Goal: Information Seeking & Learning: Learn about a topic

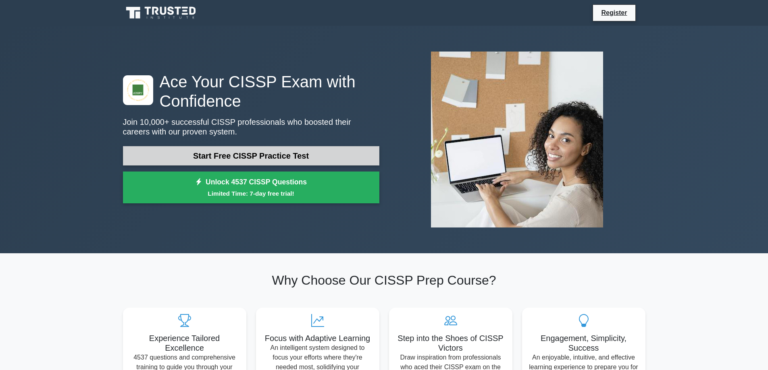
click at [256, 160] on link "Start Free CISSP Practice Test" at bounding box center [251, 155] width 256 height 19
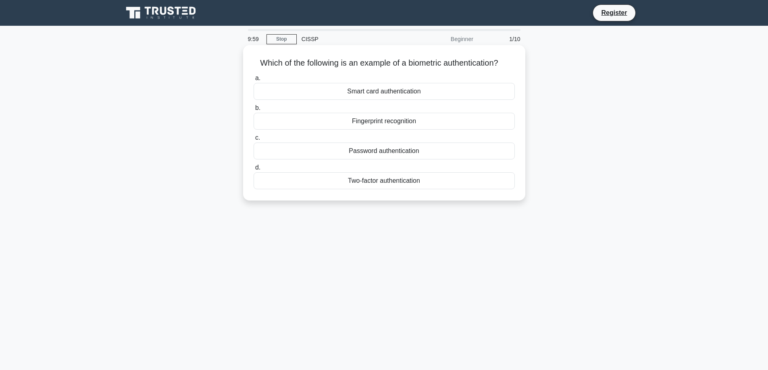
click at [369, 65] on h5 "Which of the following is an example of a biometric authentication? .spinner_0X…" at bounding box center [384, 63] width 263 height 10
drag, startPoint x: 369, startPoint y: 65, endPoint x: 406, endPoint y: 59, distance: 37.5
click at [369, 64] on h5 "Which of the following is an example of a biometric authentication? .spinner_0X…" at bounding box center [384, 63] width 263 height 10
click at [407, 59] on h5 "Which of the following is an example of a biometric authentication? .spinner_0X…" at bounding box center [384, 63] width 263 height 10
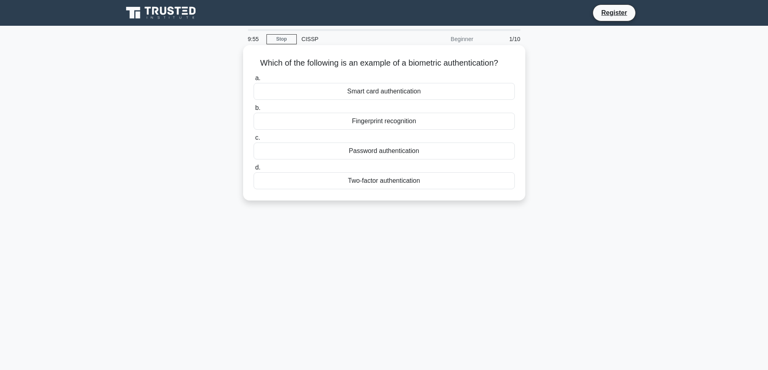
click at [382, 124] on div "Fingerprint recognition" at bounding box center [383, 121] width 261 height 17
click at [253, 111] on input "b. Fingerprint recognition" at bounding box center [253, 108] width 0 height 5
click at [386, 120] on div "Authentication" at bounding box center [383, 121] width 261 height 17
click at [253, 111] on input "b. Authentication" at bounding box center [253, 108] width 0 height 5
click at [401, 85] on div "Secure service" at bounding box center [383, 91] width 261 height 17
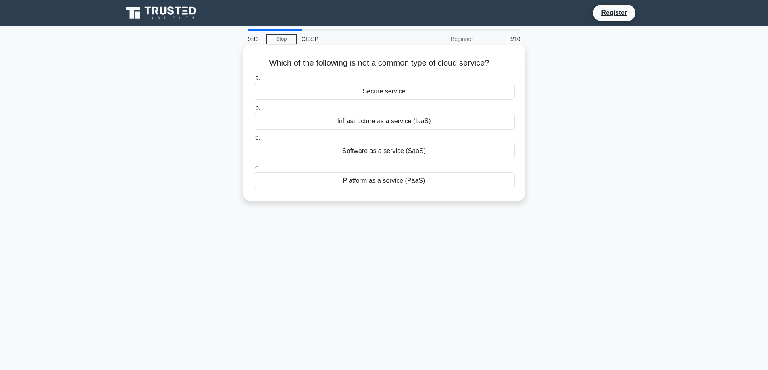
click at [253, 81] on input "a. Secure service" at bounding box center [253, 78] width 0 height 5
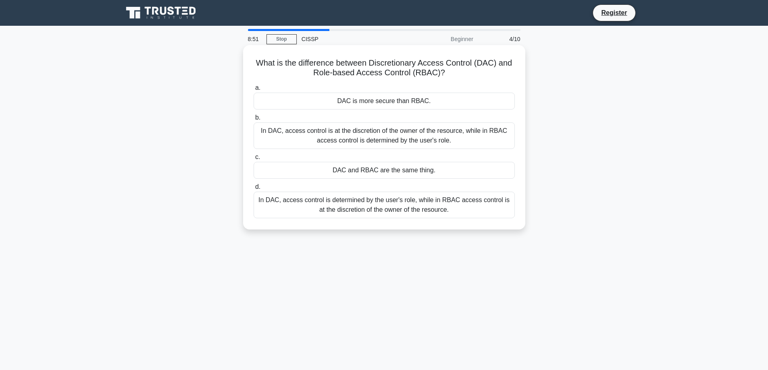
click at [392, 135] on div "In DAC, access control is at the discretion of the owner of the resource, while…" at bounding box center [383, 135] width 261 height 27
click at [253, 120] on input "b. In DAC, access control is at the discretion of the owner of the resource, wh…" at bounding box center [253, 117] width 0 height 5
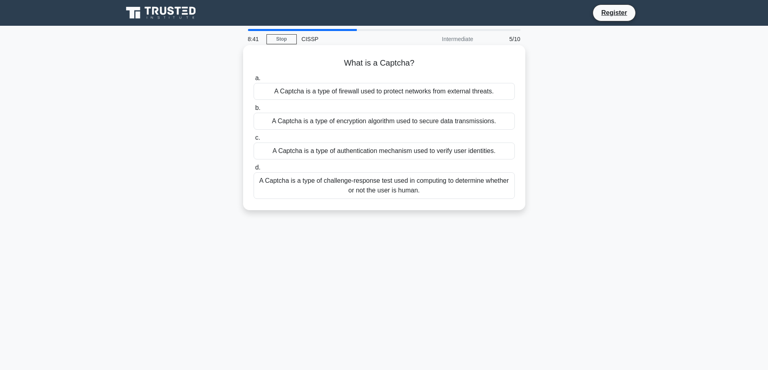
click at [382, 193] on div "A Captcha is a type of challenge-response test used in computing to determine w…" at bounding box center [383, 185] width 261 height 27
click at [253, 170] on input "d. A Captcha is a type of challenge-response test used in computing to determin…" at bounding box center [253, 167] width 0 height 5
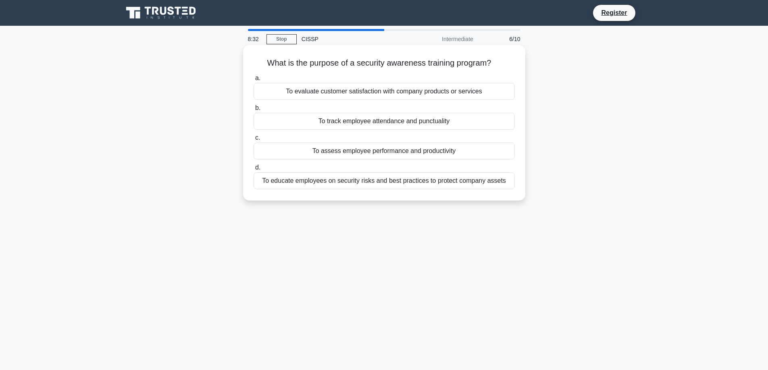
click at [387, 186] on div "To educate employees on security risks and best practices to protect company as…" at bounding box center [383, 180] width 261 height 17
click at [253, 170] on input "d. To educate employees on security risks and best practices to protect company…" at bounding box center [253, 167] width 0 height 5
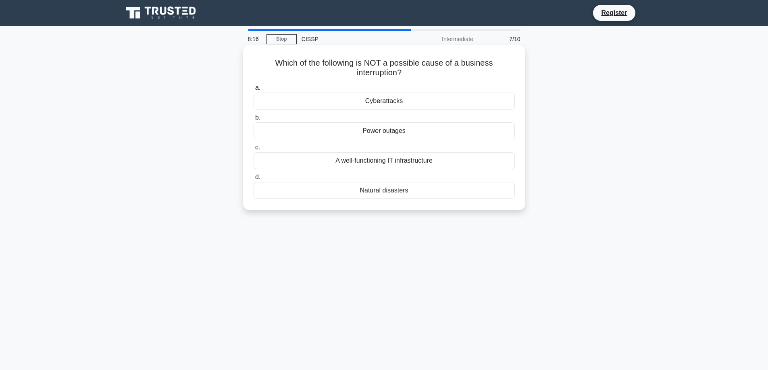
click at [371, 76] on h5 "Which of the following is NOT a possible cause of a business interruption? .spi…" at bounding box center [384, 68] width 263 height 20
click at [473, 63] on h5 "Which of the following is NOT a possible cause of a business interruption? .spi…" at bounding box center [384, 68] width 263 height 20
drag, startPoint x: 473, startPoint y: 63, endPoint x: 389, endPoint y: 76, distance: 84.8
click at [390, 76] on h5 "Which of the following is NOT a possible cause of a business interruption? .spi…" at bounding box center [384, 68] width 263 height 20
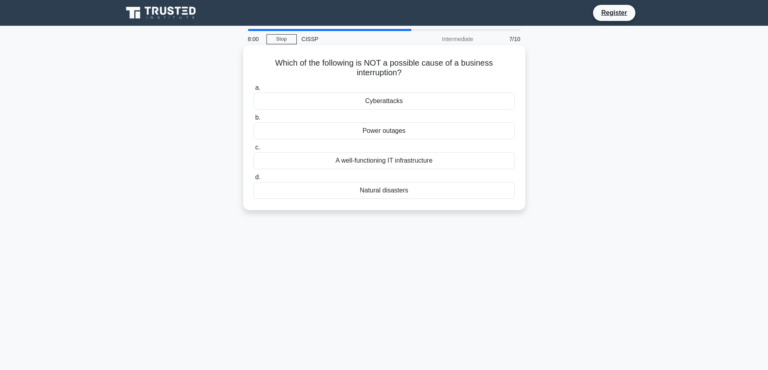
click at [397, 59] on h5 "Which of the following is NOT a possible cause of a business interruption? .spi…" at bounding box center [384, 68] width 263 height 20
click at [371, 171] on div "a. Cyberattacks b. Power outages c. d." at bounding box center [384, 140] width 271 height 119
click at [372, 162] on div "A well-functioning IT infrastructure" at bounding box center [383, 160] width 261 height 17
click at [253, 150] on input "c. A well-functioning IT infrastructure" at bounding box center [253, 147] width 0 height 5
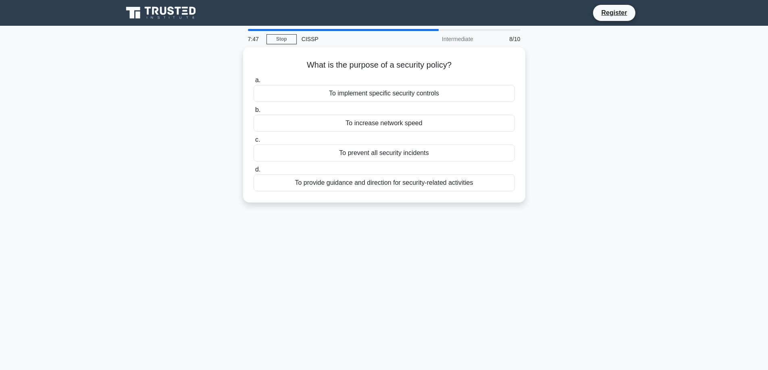
click at [381, 212] on div "What is the purpose of a security policy? .spinner_0XTQ{transform-origin:center…" at bounding box center [384, 129] width 532 height 165
click at [387, 180] on div "To provide guidance and direction for security-related activities" at bounding box center [383, 180] width 261 height 17
click at [253, 170] on input "d. To provide guidance and direction for security-related activities" at bounding box center [253, 167] width 0 height 5
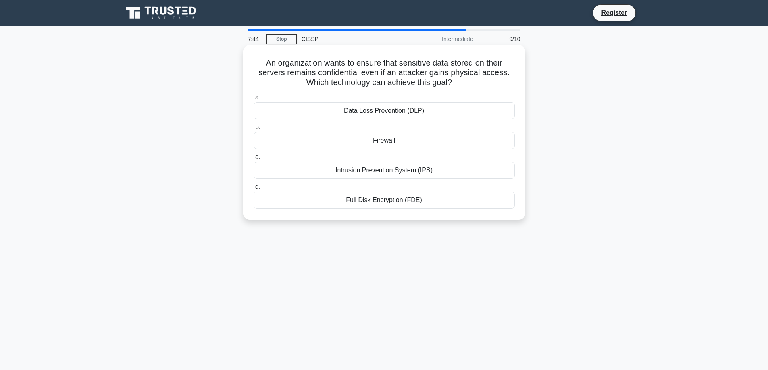
click at [371, 67] on h5 "An organization wants to ensure that sensitive data stored on their servers rem…" at bounding box center [384, 73] width 263 height 30
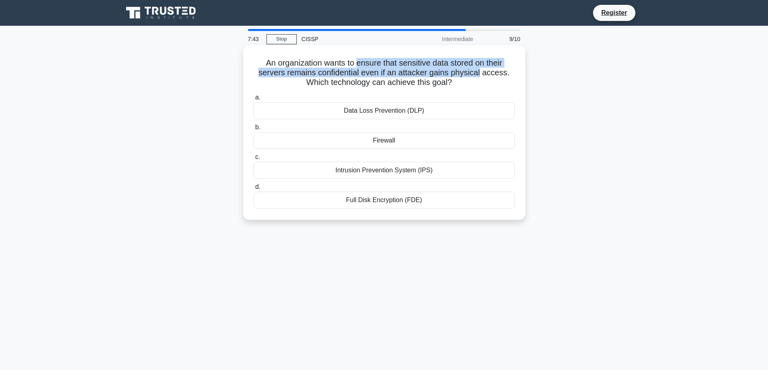
drag, startPoint x: 371, startPoint y: 67, endPoint x: 478, endPoint y: 71, distance: 106.8
click at [478, 71] on h5 "An organization wants to ensure that sensitive data stored on their servers rem…" at bounding box center [384, 73] width 263 height 30
click at [365, 73] on h5 "An organization wants to ensure that sensitive data stored on their servers rem…" at bounding box center [384, 73] width 263 height 30
drag, startPoint x: 365, startPoint y: 73, endPoint x: 308, endPoint y: 73, distance: 56.4
click at [308, 73] on h5 "An organization wants to ensure that sensitive data stored on their servers rem…" at bounding box center [384, 73] width 263 height 30
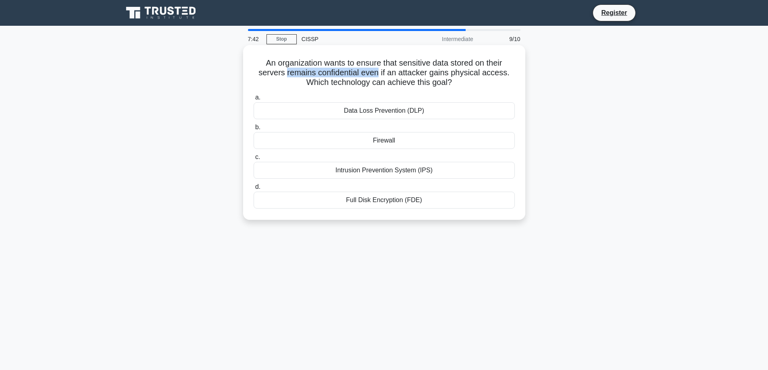
click at [308, 73] on h5 "An organization wants to ensure that sensitive data stored on their servers rem…" at bounding box center [384, 73] width 263 height 30
drag, startPoint x: 308, startPoint y: 73, endPoint x: 404, endPoint y: 73, distance: 95.5
click at [403, 73] on h5 "An organization wants to ensure that sensitive data stored on their servers rem…" at bounding box center [384, 73] width 263 height 30
click at [427, 72] on h5 "An organization wants to ensure that sensitive data stored on their servers rem…" at bounding box center [384, 73] width 263 height 30
drag, startPoint x: 427, startPoint y: 72, endPoint x: 480, endPoint y: 68, distance: 52.6
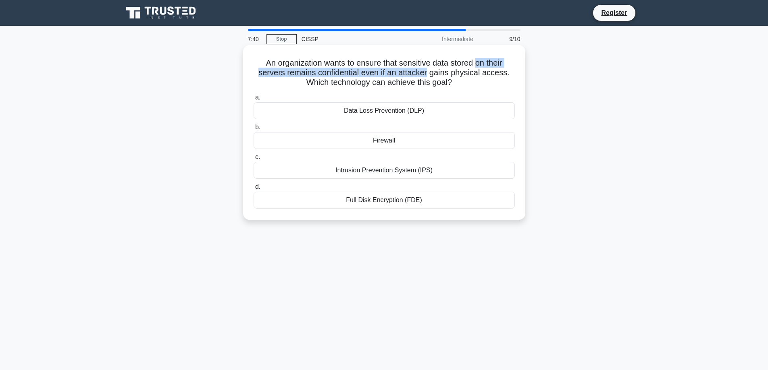
click at [480, 68] on h5 "An organization wants to ensure that sensitive data stored on their servers rem…" at bounding box center [384, 73] width 263 height 30
click at [465, 85] on h5 "An organization wants to ensure that sensitive data stored on their servers rem…" at bounding box center [384, 73] width 263 height 30
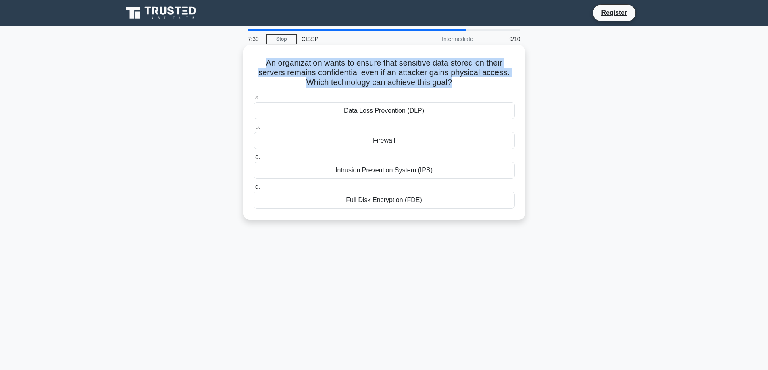
drag, startPoint x: 465, startPoint y: 85, endPoint x: 440, endPoint y: 75, distance: 27.1
click at [440, 75] on h5 "An organization wants to ensure that sensitive data stored on their servers rem…" at bounding box center [384, 73] width 263 height 30
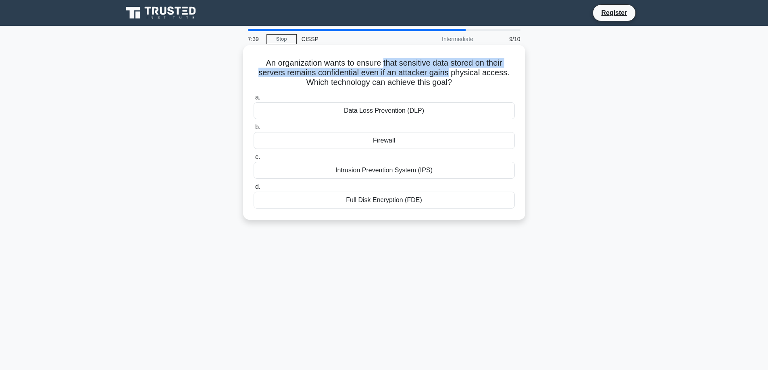
drag, startPoint x: 440, startPoint y: 75, endPoint x: 392, endPoint y: 63, distance: 50.1
click at [392, 63] on h5 "An organization wants to ensure that sensitive data stored on their servers rem…" at bounding box center [384, 73] width 263 height 30
click at [390, 66] on h5 "An organization wants to ensure that sensitive data stored on their servers rem…" at bounding box center [384, 73] width 263 height 30
drag, startPoint x: 390, startPoint y: 66, endPoint x: 390, endPoint y: 73, distance: 7.7
click at [390, 73] on h5 "An organization wants to ensure that sensitive data stored on their servers rem…" at bounding box center [384, 73] width 263 height 30
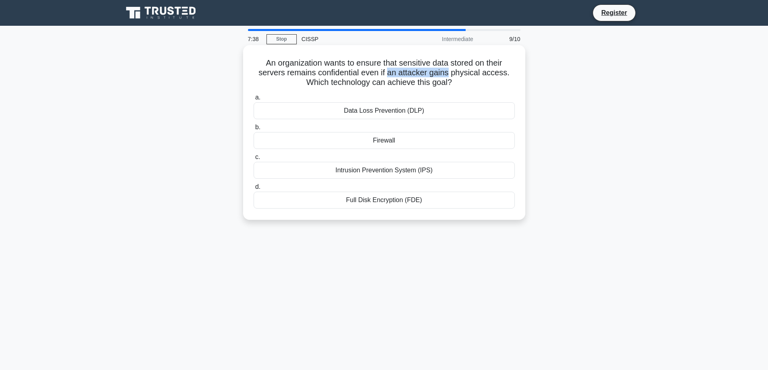
click at [390, 73] on h5 "An organization wants to ensure that sensitive data stored on their servers rem…" at bounding box center [384, 73] width 263 height 30
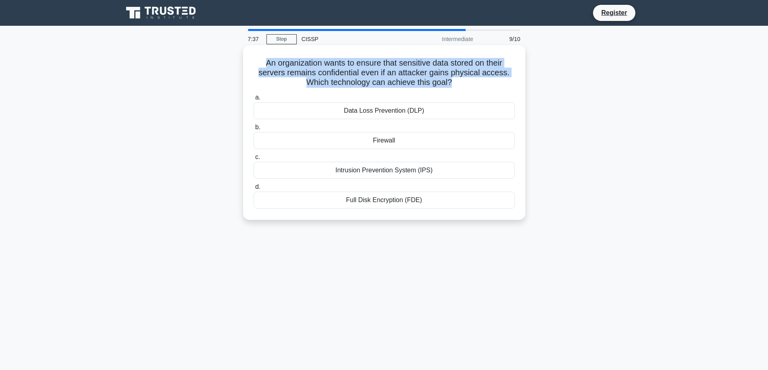
click at [390, 73] on h5 "An organization wants to ensure that sensitive data stored on their servers rem…" at bounding box center [384, 73] width 263 height 30
click at [394, 69] on h5 "An organization wants to ensure that sensitive data stored on their servers rem…" at bounding box center [384, 73] width 263 height 30
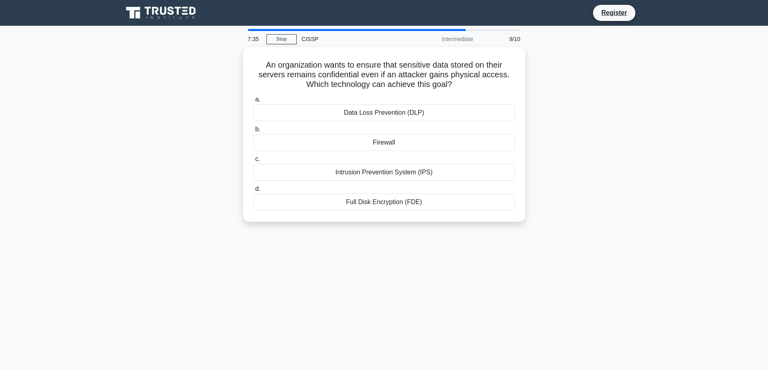
click at [401, 241] on div "7:35 Stop CISSP Intermediate 9/10 An organization wants to ensure that sensitiv…" at bounding box center [384, 230] width 532 height 403
click at [395, 203] on div "Full Disk Encryption (FDE)" at bounding box center [383, 200] width 261 height 17
click at [253, 190] on input "d. Full Disk Encryption (FDE)" at bounding box center [253, 187] width 0 height 5
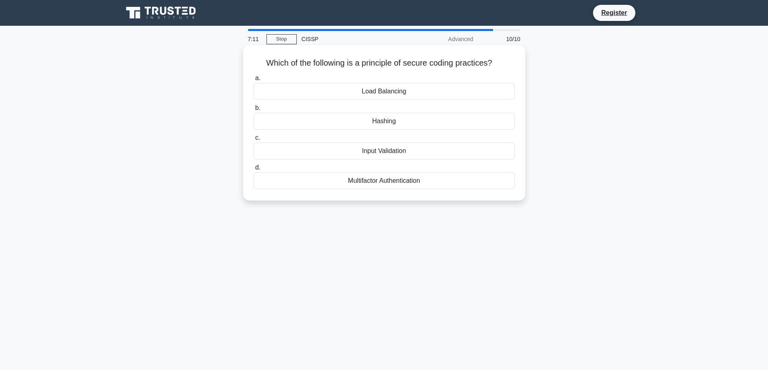
click at [381, 116] on div "Hashing" at bounding box center [383, 121] width 261 height 17
click at [253, 111] on input "b. Hashing" at bounding box center [253, 108] width 0 height 5
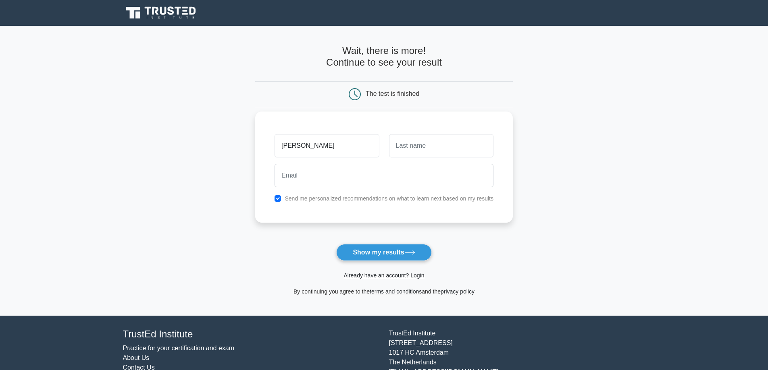
type input "[PERSON_NAME]"
type input "R"
click at [378, 137] on input "[PERSON_NAME]" at bounding box center [326, 145] width 104 height 23
click at [360, 141] on input "[PERSON_NAME]" at bounding box center [326, 145] width 104 height 23
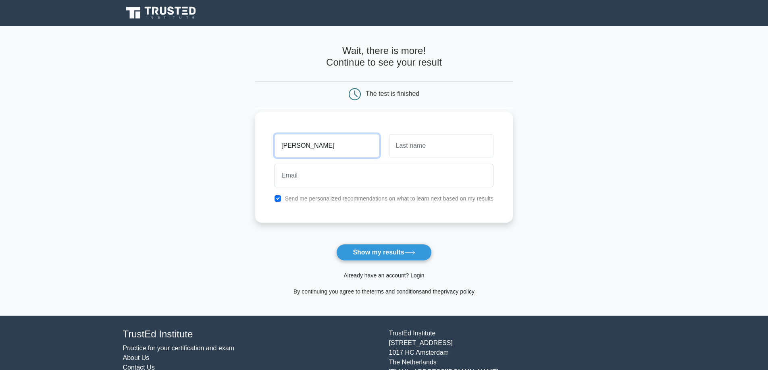
type input "[PERSON_NAME]"
type input "Patolo"
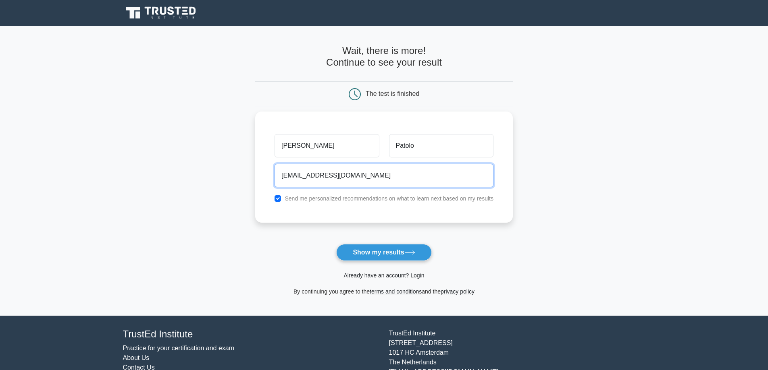
type input "[EMAIL_ADDRESS][DOMAIN_NAME]"
click at [311, 212] on div "[PERSON_NAME][GEOGRAPHIC_DATA] [EMAIL_ADDRESS][DOMAIN_NAME] Send me personalize…" at bounding box center [383, 167] width 257 height 111
click at [294, 197] on label "Send me personalized recommendations on what to learn next based on my results" at bounding box center [388, 198] width 209 height 6
click at [282, 195] on div "Send me personalized recommendations on what to learn next based on my results" at bounding box center [384, 199] width 228 height 10
click at [277, 198] on input "checkbox" at bounding box center [277, 198] width 6 height 6
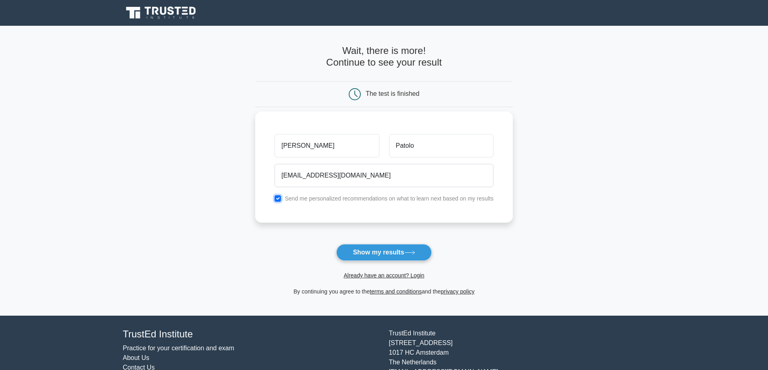
checkbox input "false"
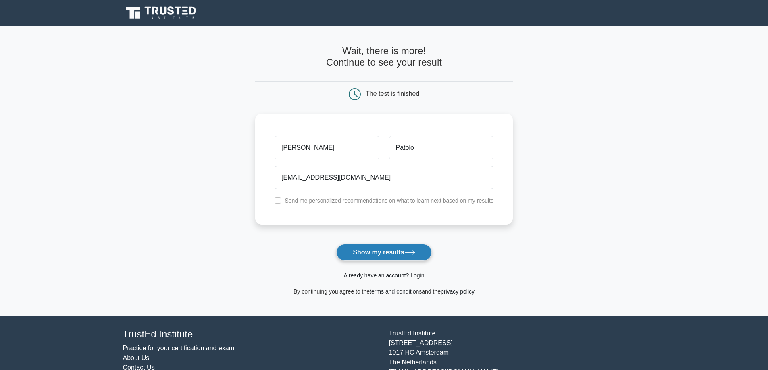
click at [363, 247] on button "Show my results" at bounding box center [383, 252] width 95 height 17
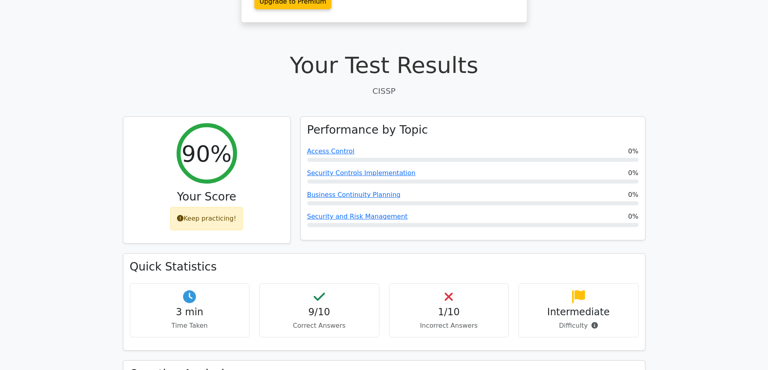
scroll to position [201, 0]
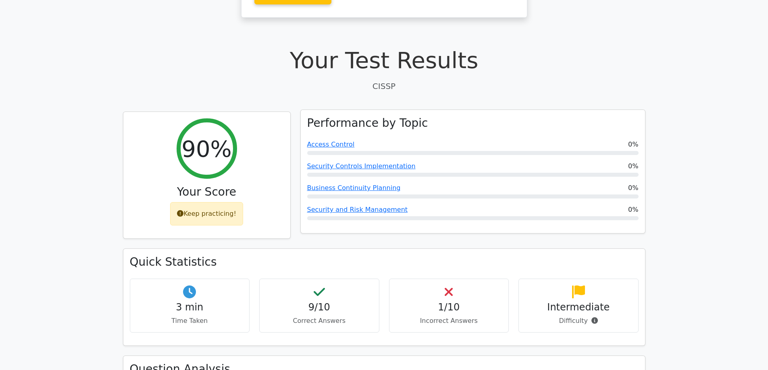
click at [377, 116] on h3 "Performance by Topic" at bounding box center [367, 123] width 121 height 14
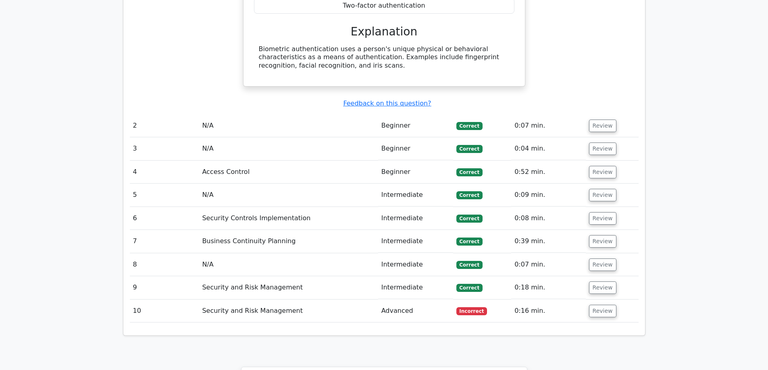
scroll to position [766, 0]
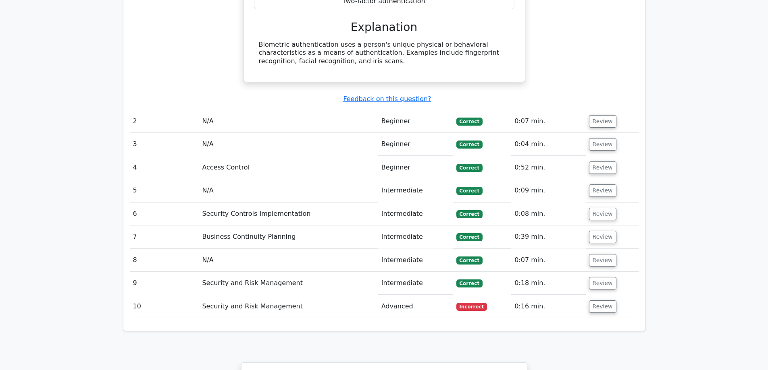
click at [276, 295] on td "Security and Risk Management" at bounding box center [288, 306] width 179 height 23
click at [596, 301] on button "Review" at bounding box center [602, 307] width 27 height 12
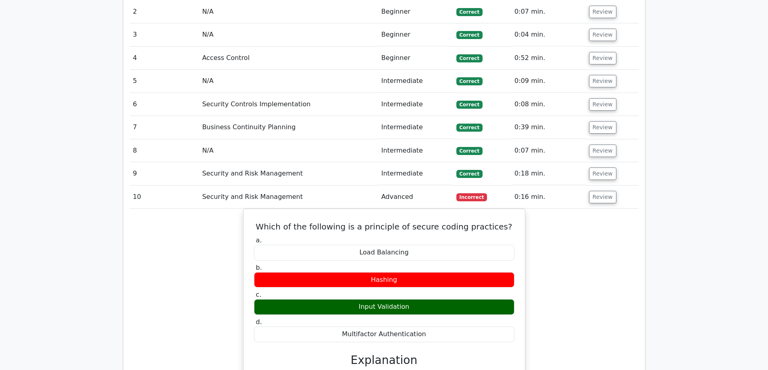
scroll to position [0, 0]
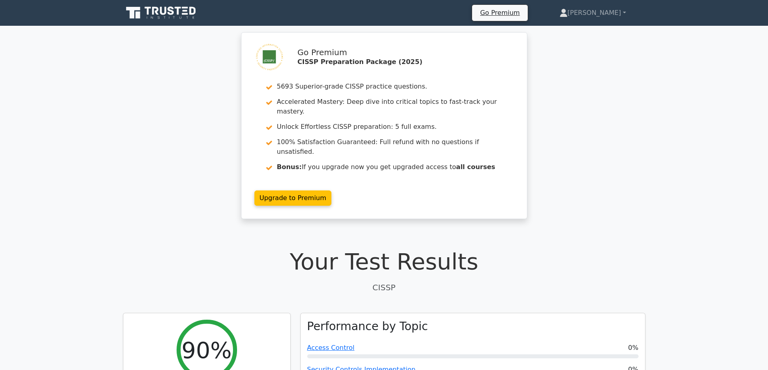
drag, startPoint x: 135, startPoint y: 268, endPoint x: 186, endPoint y: 10, distance: 263.2
